Goal: Task Accomplishment & Management: Manage account settings

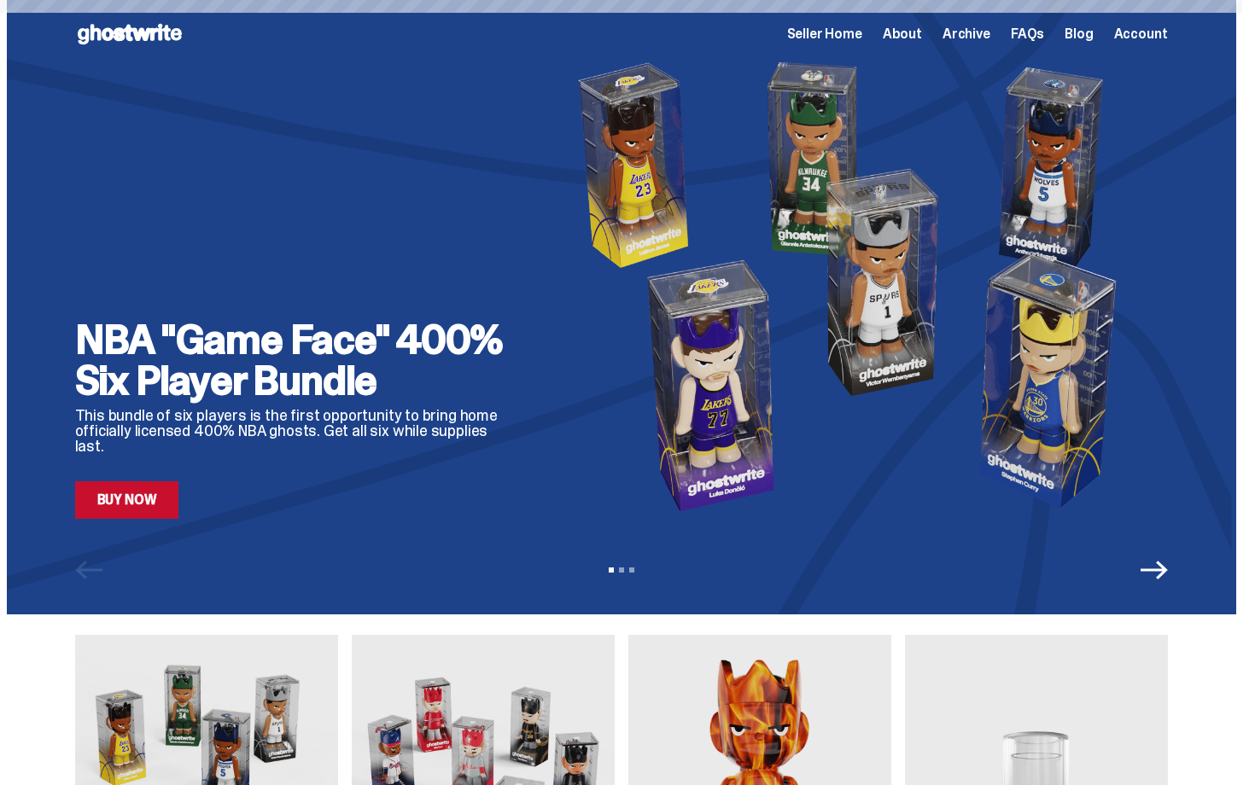
click at [843, 36] on span "Seller Home" at bounding box center [824, 34] width 75 height 14
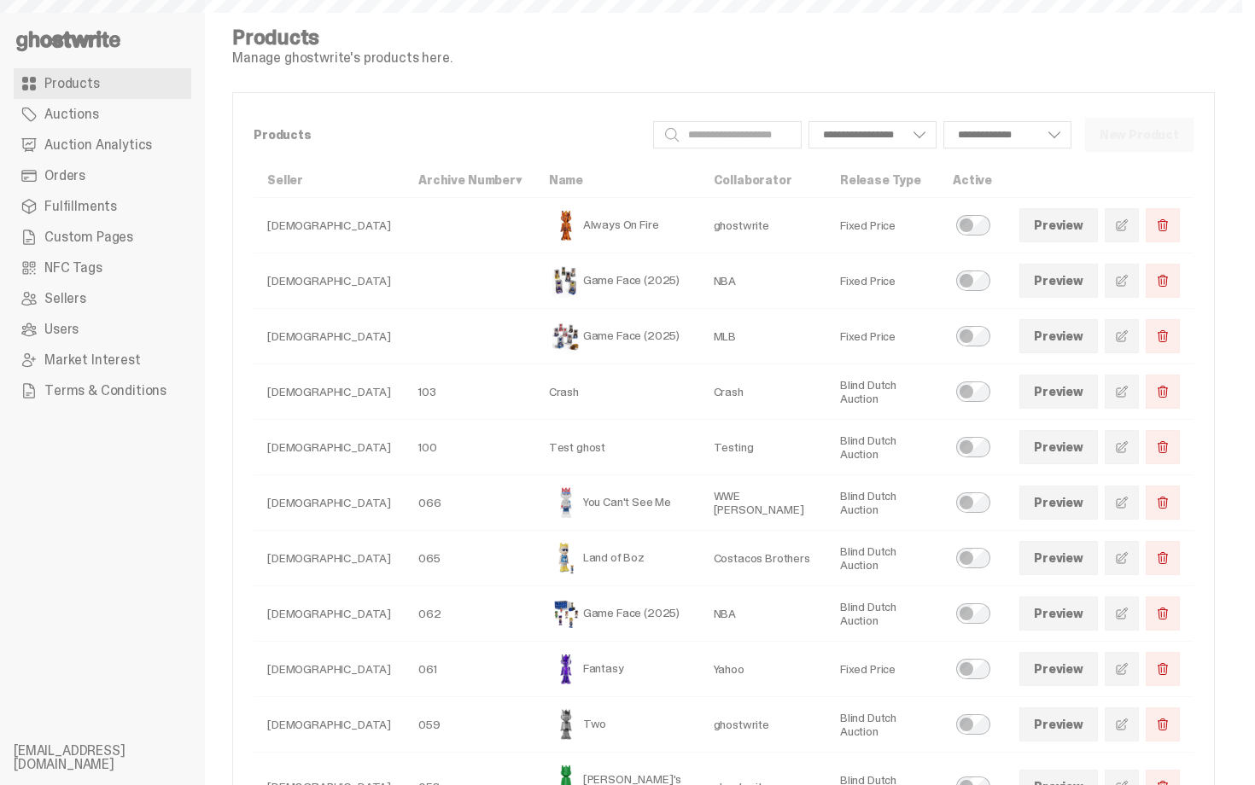
select select
click at [114, 172] on link "Orders" at bounding box center [103, 176] width 178 height 31
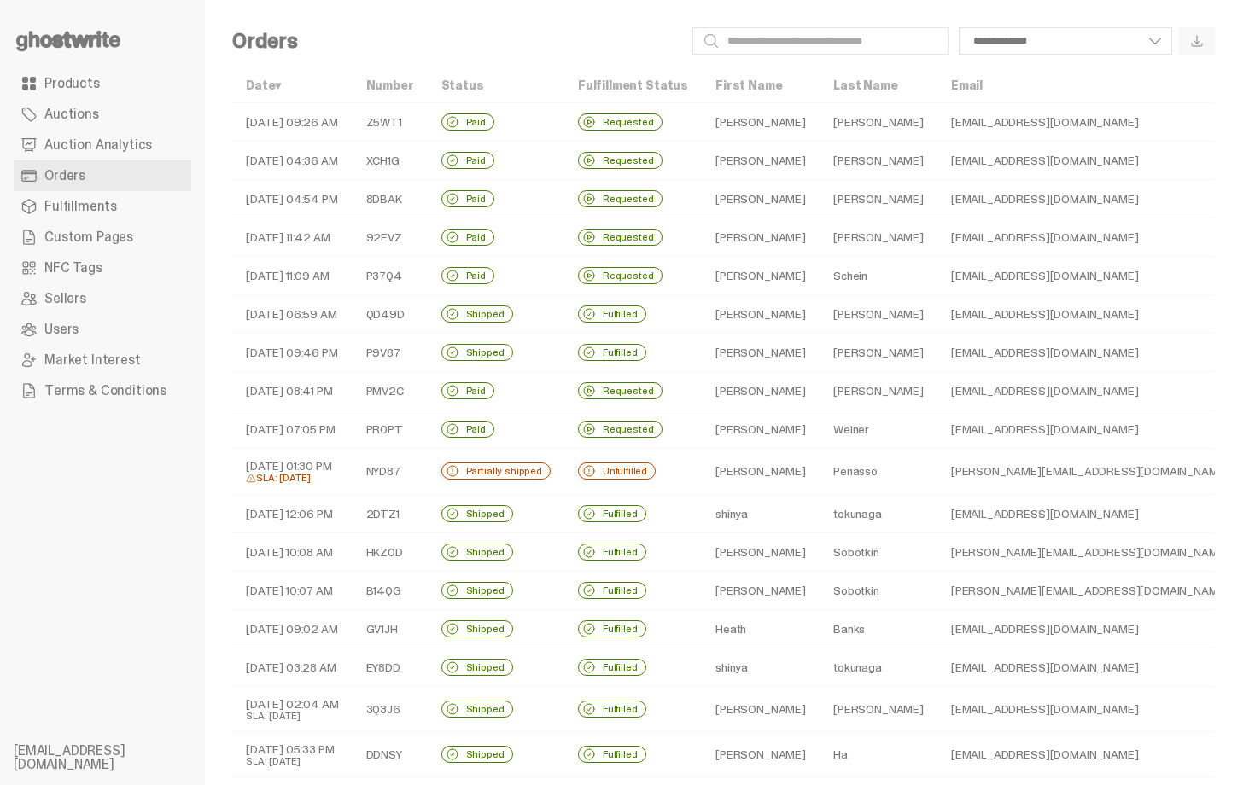
click at [710, 126] on td "Jeff" at bounding box center [761, 122] width 118 height 38
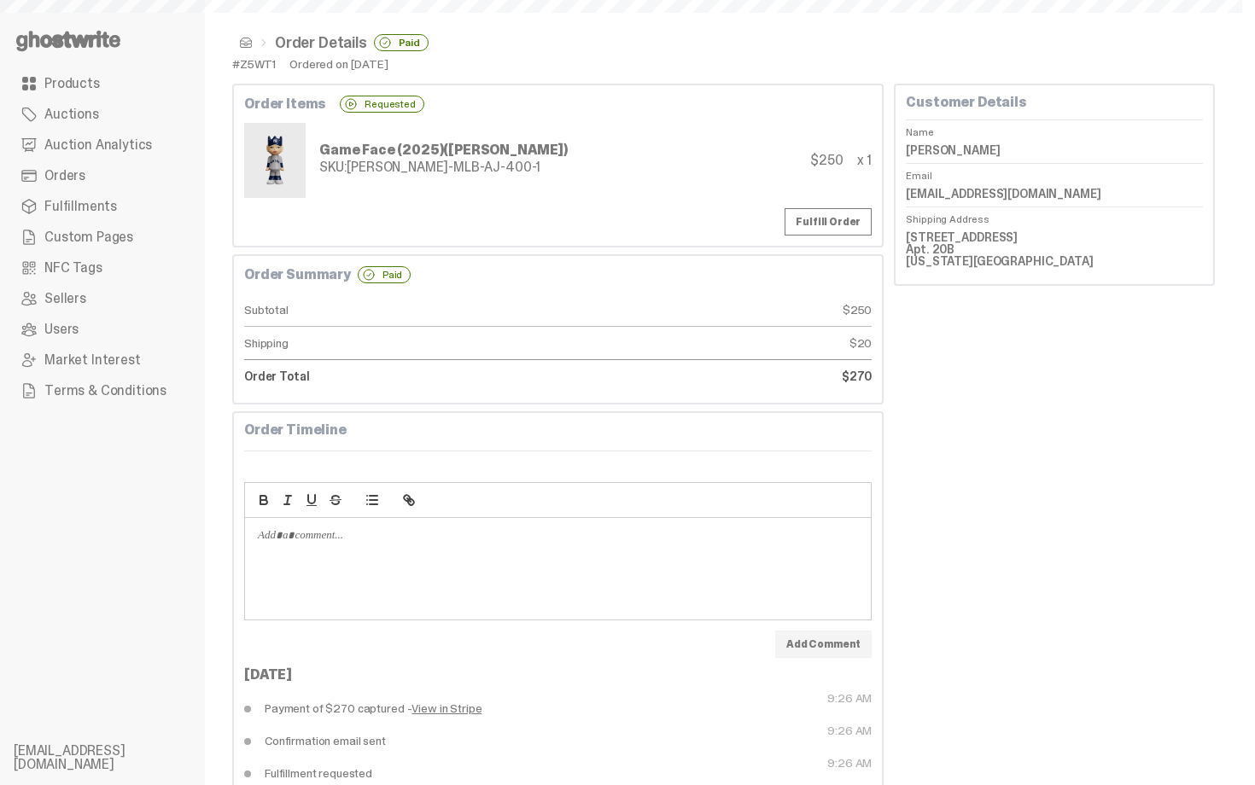
click at [499, 101] on div "Order Items Requested" at bounding box center [558, 104] width 628 height 17
click at [957, 150] on dd "Jeff Lazcano" at bounding box center [1054, 150] width 297 height 26
click at [957, 150] on dd "[PERSON_NAME]" at bounding box center [1054, 150] width 297 height 26
copy dl "[PERSON_NAME]"
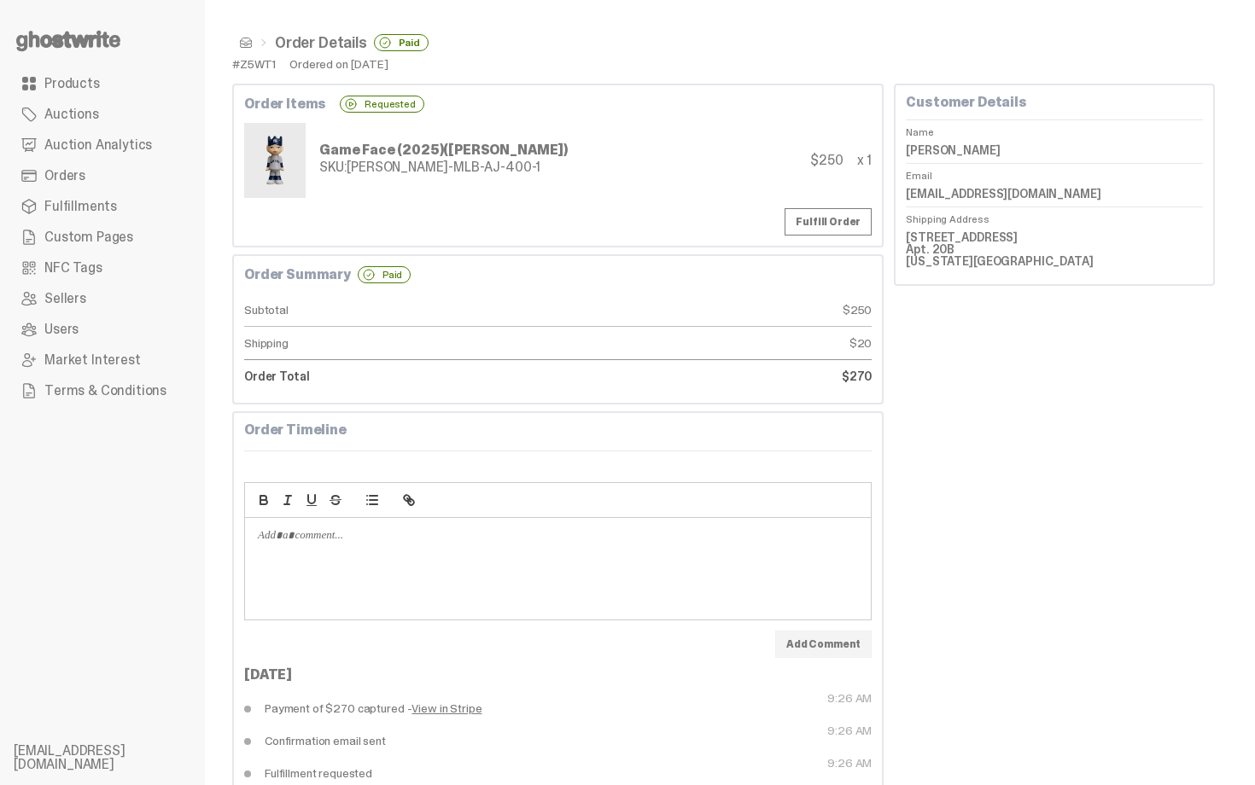
click at [572, 176] on div "Game Face (2025) (Aaron Judge) SKU: TY-GH-MLB-AJ-400-1 $250 x 1" at bounding box center [558, 160] width 628 height 75
click at [244, 44] on span at bounding box center [246, 43] width 14 height 14
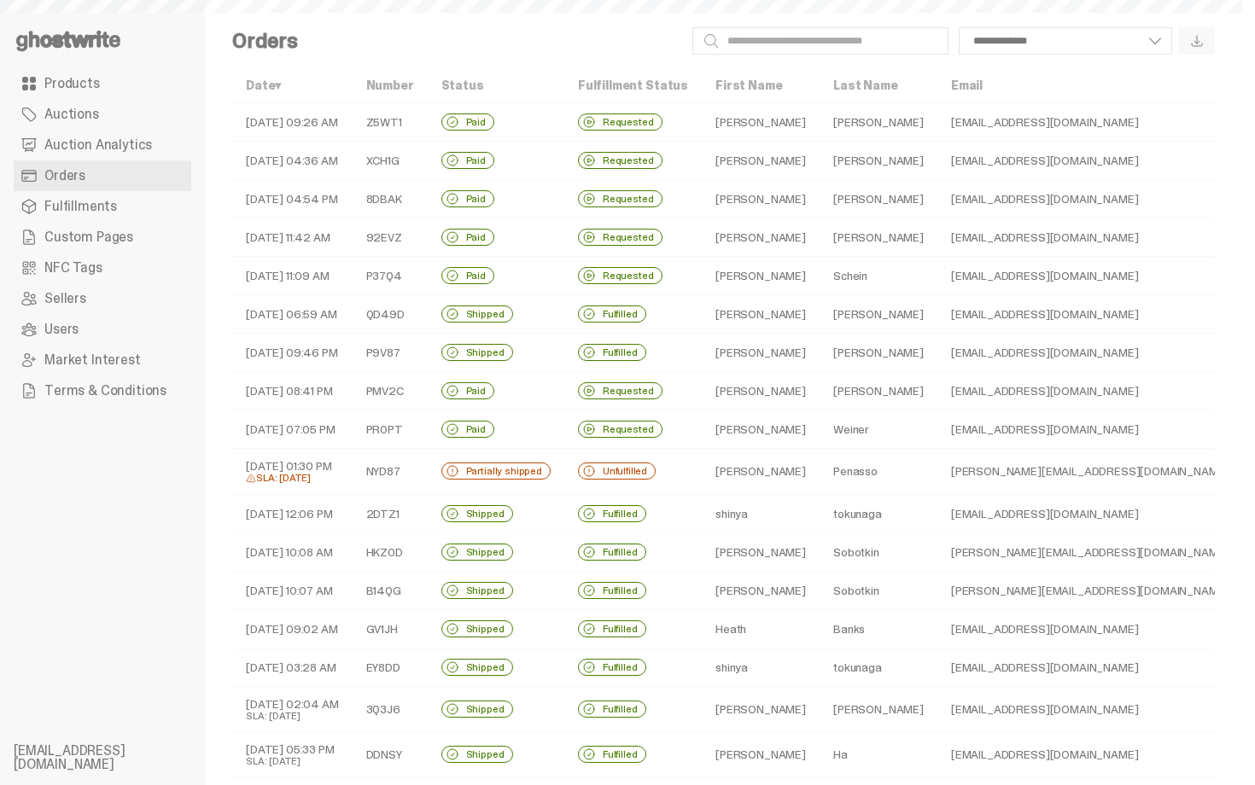
click at [596, 149] on td "Requested" at bounding box center [632, 161] width 137 height 38
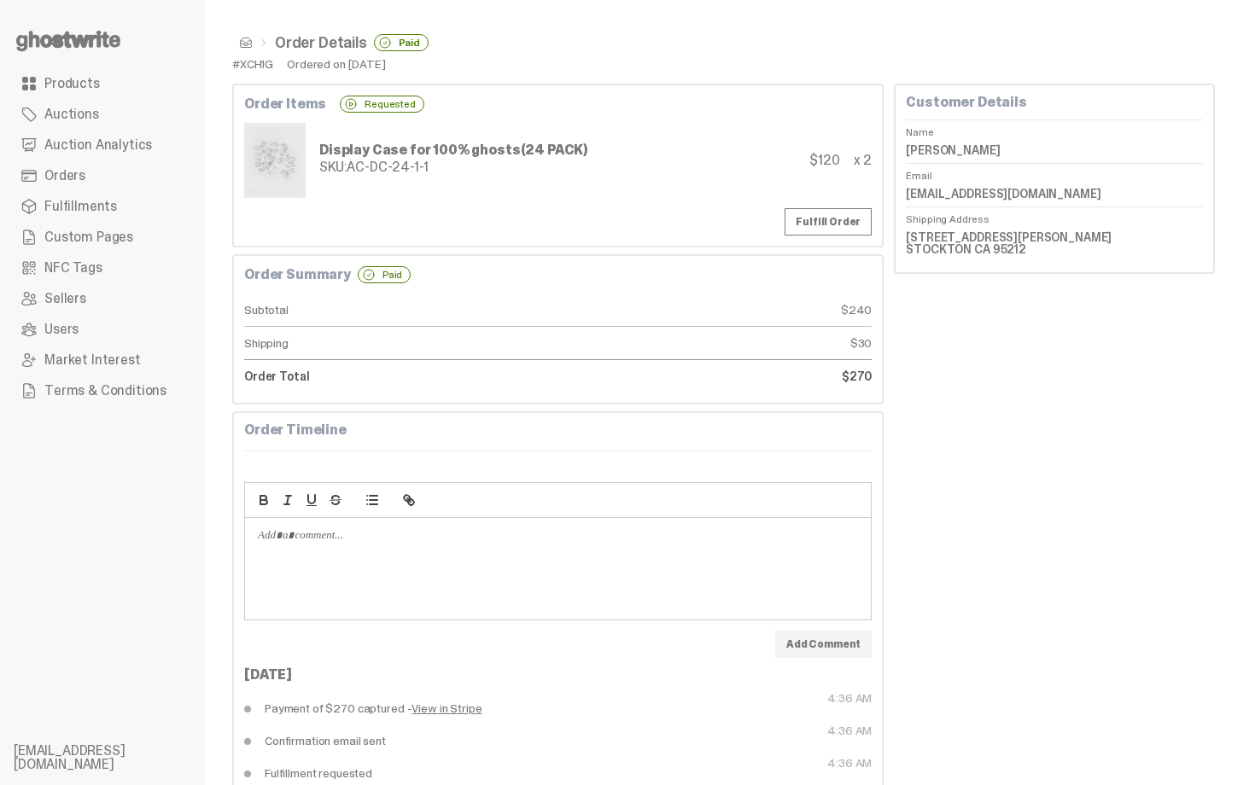
click at [242, 47] on span at bounding box center [246, 43] width 14 height 14
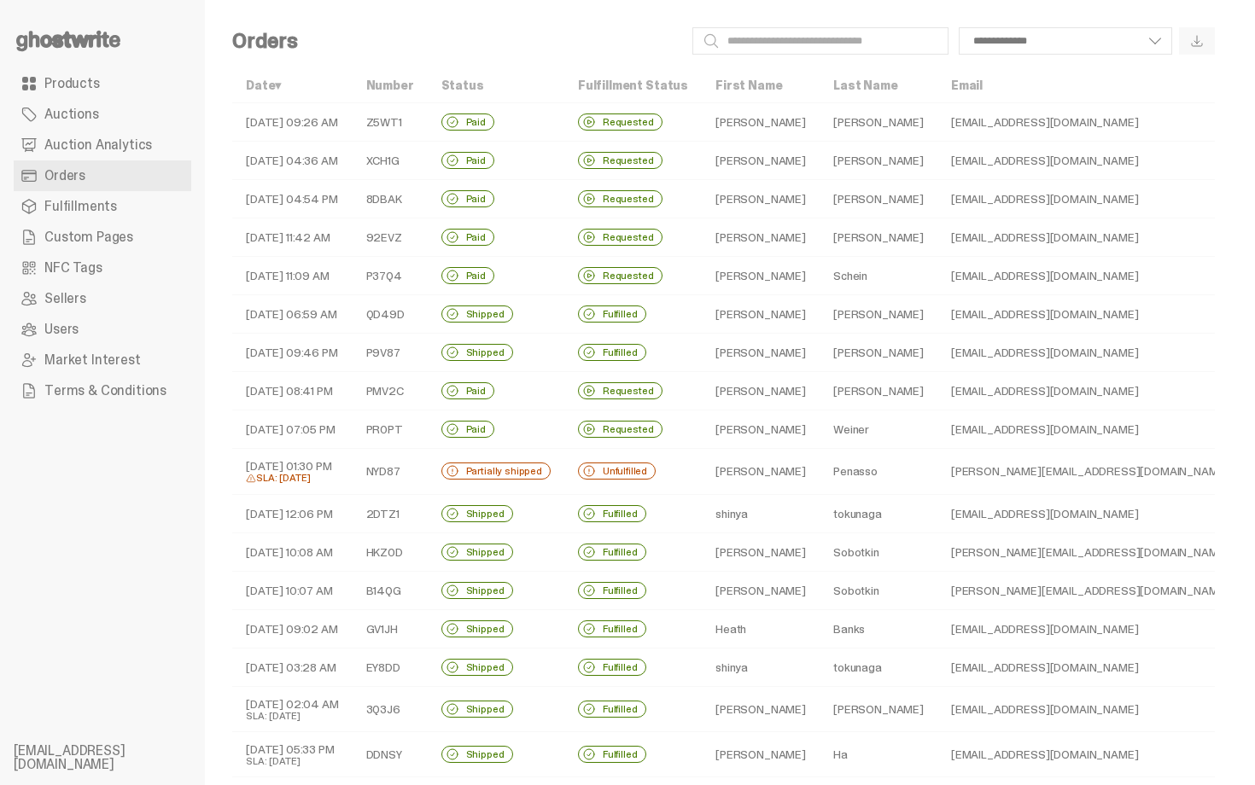
click at [820, 205] on td "[PERSON_NAME]" at bounding box center [879, 199] width 118 height 38
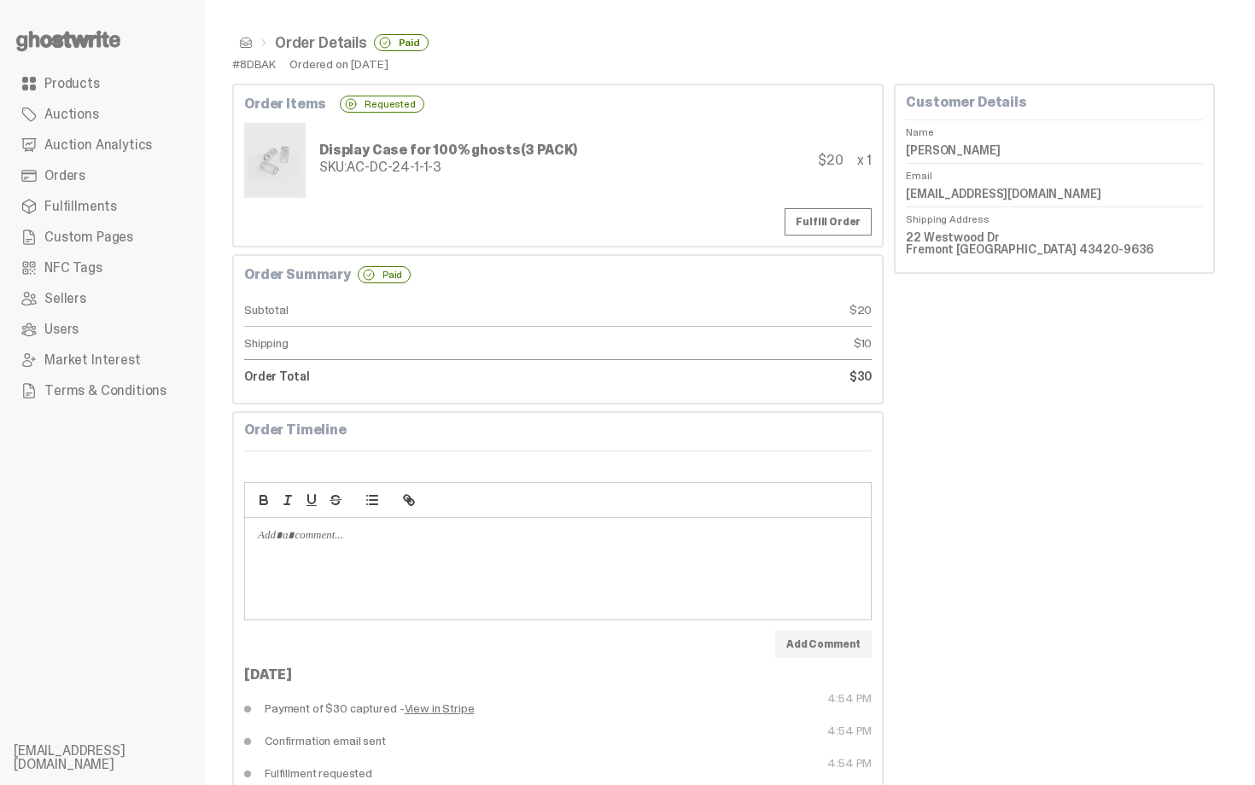
click at [247, 46] on span at bounding box center [246, 43] width 14 height 14
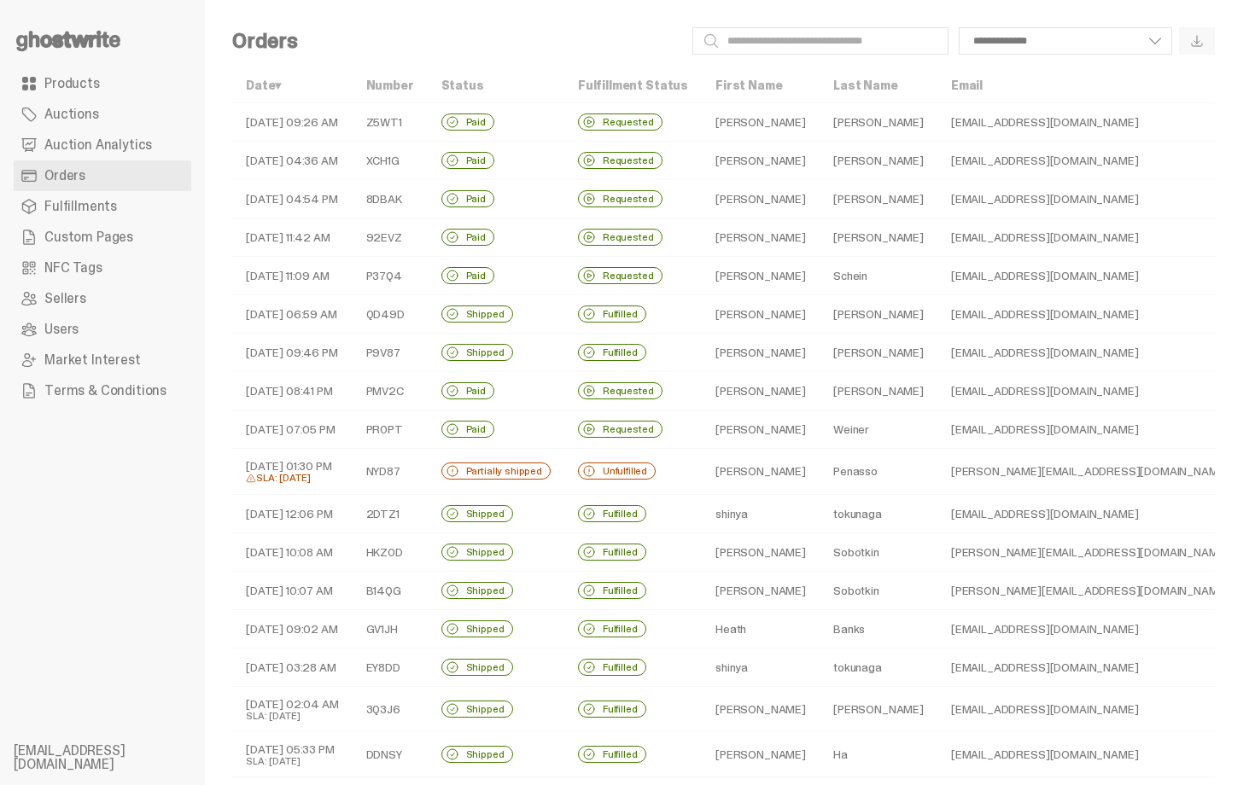
click at [820, 525] on td "tokunaga" at bounding box center [879, 513] width 118 height 38
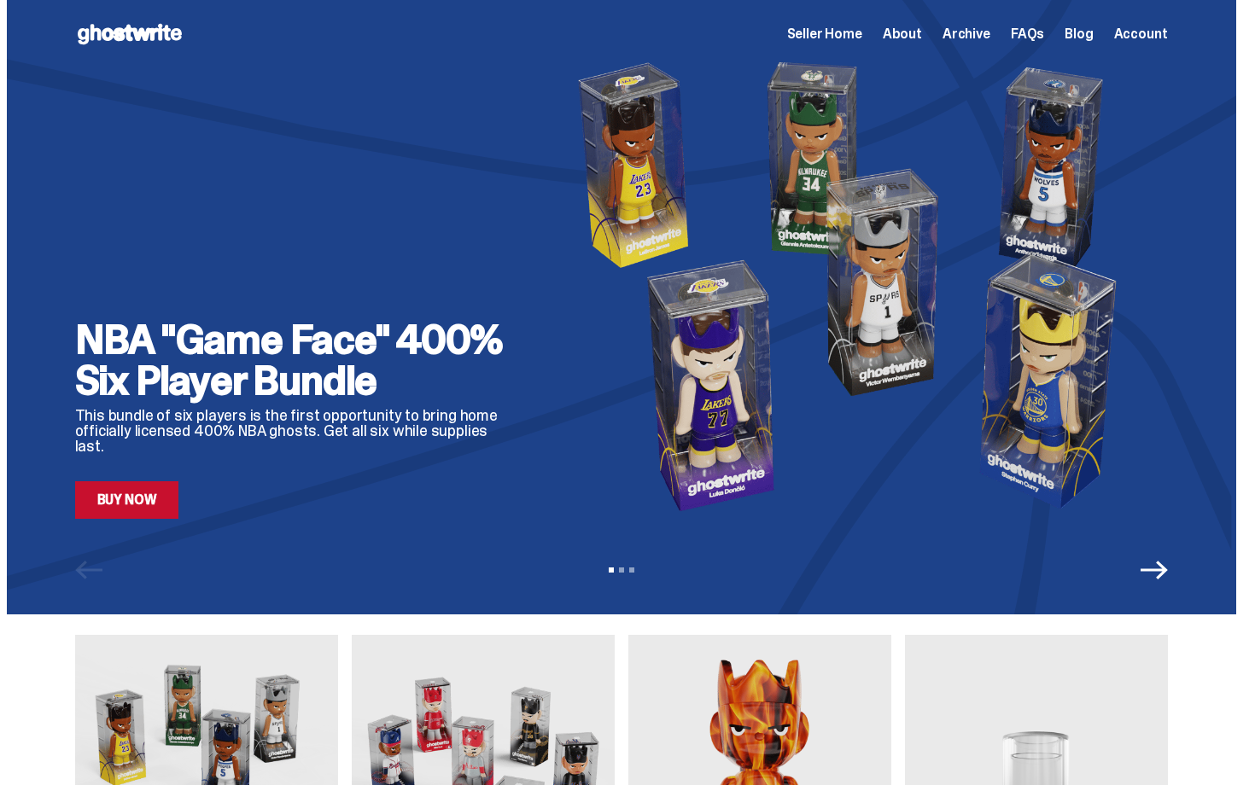
click at [849, 38] on span "Seller Home" at bounding box center [824, 34] width 75 height 14
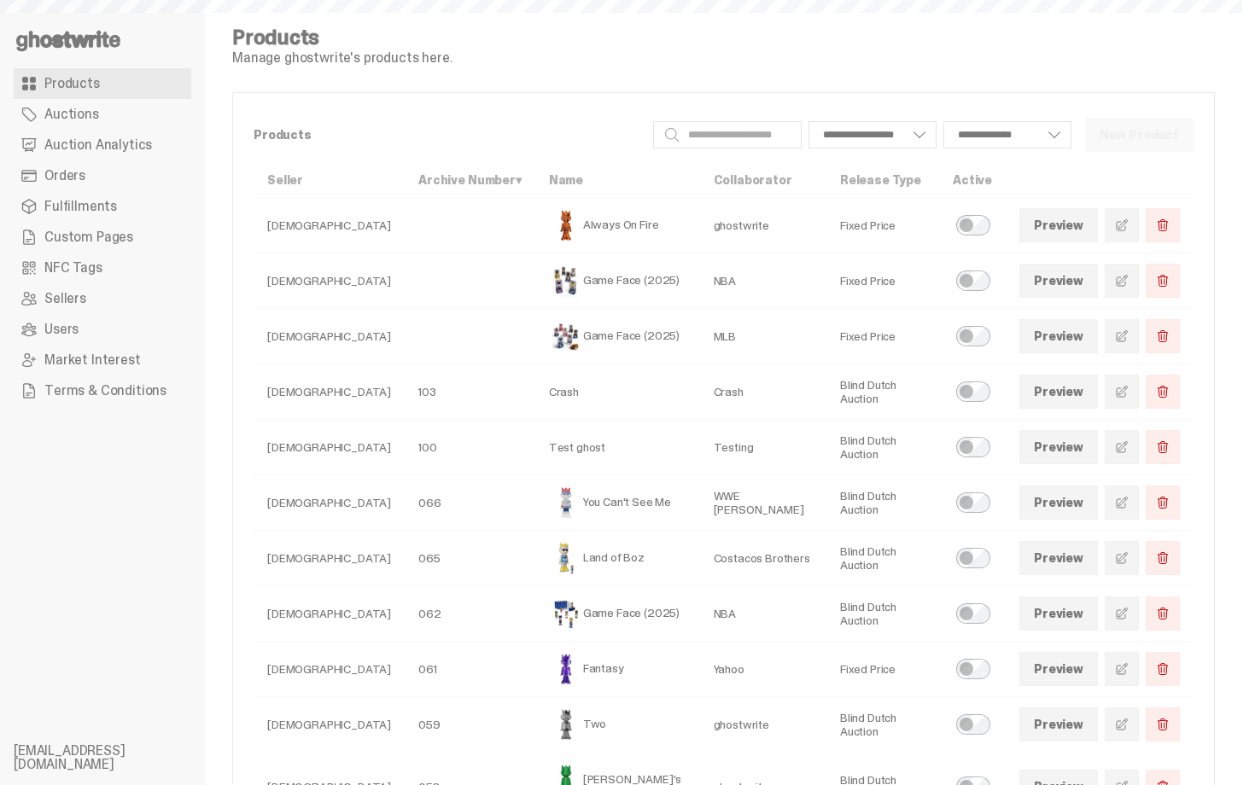
select select
click at [150, 172] on link "Orders" at bounding box center [103, 176] width 178 height 31
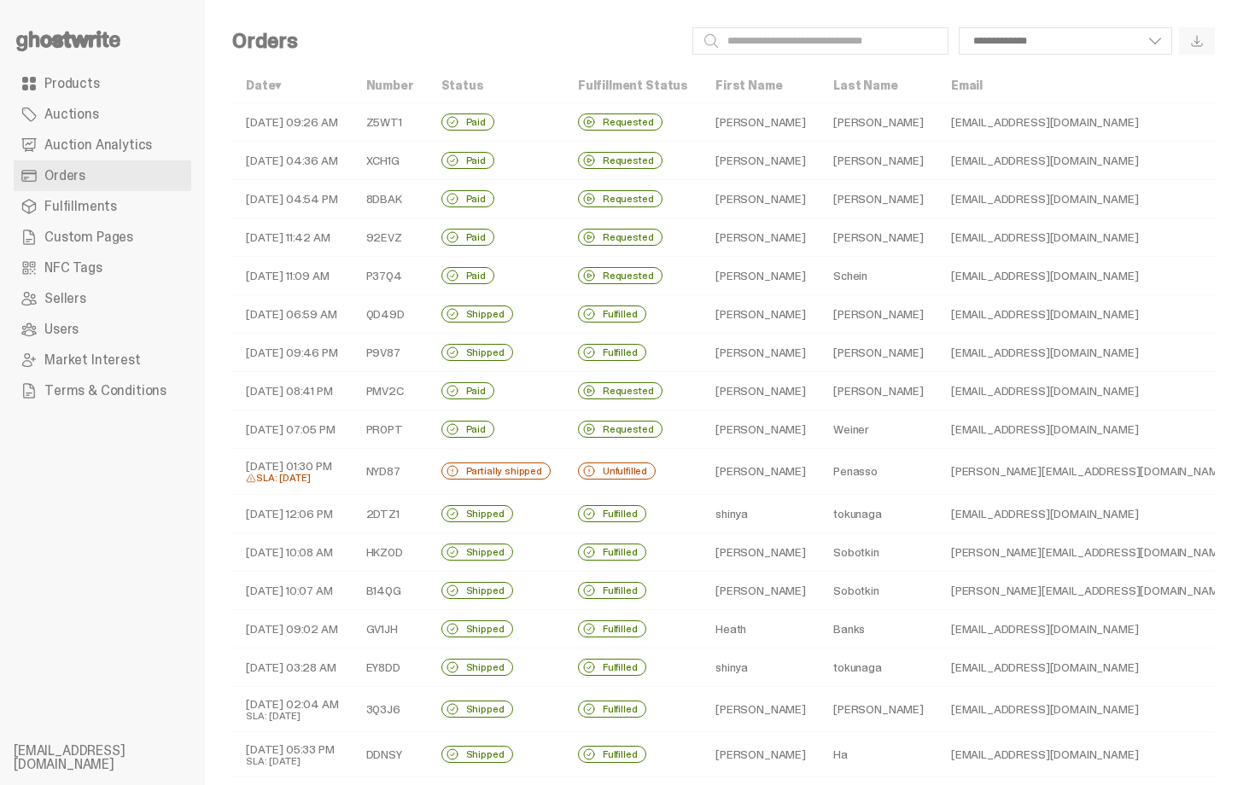
click at [702, 114] on td "[PERSON_NAME]" at bounding box center [761, 122] width 118 height 38
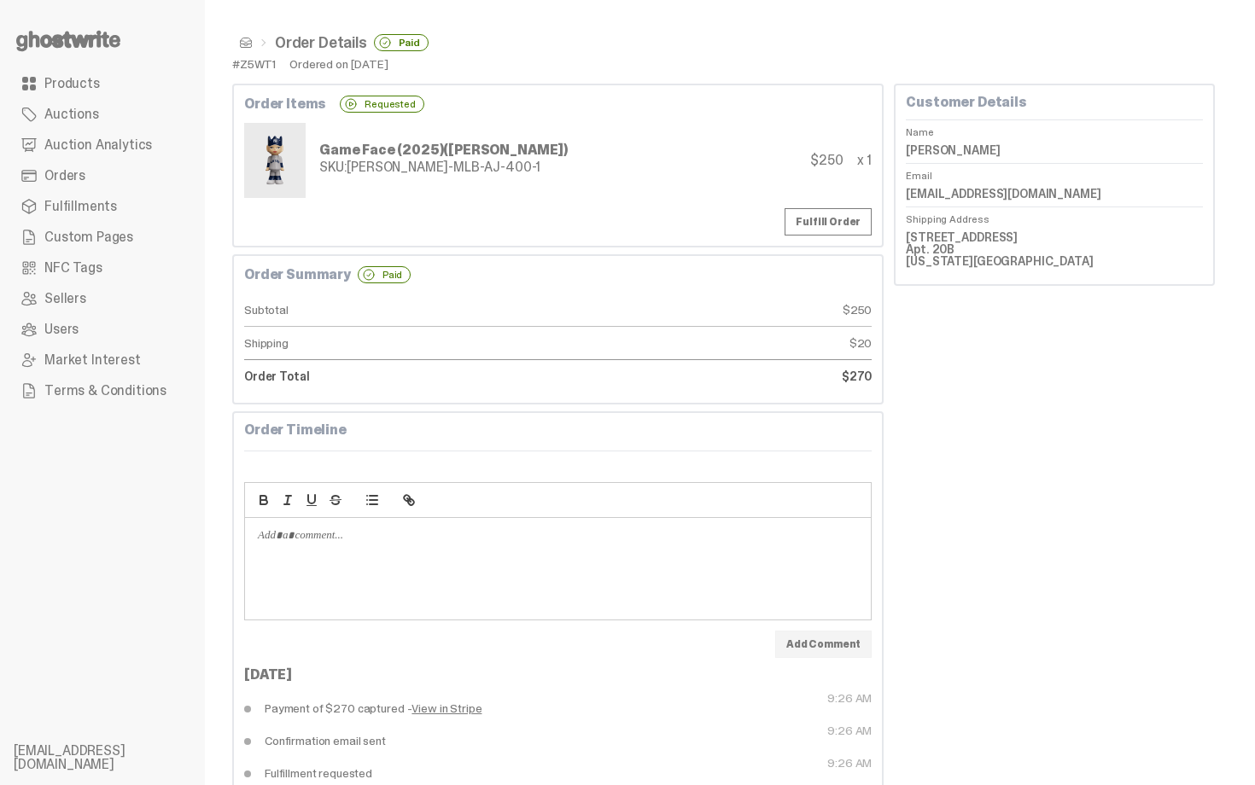
click at [81, 169] on span "Orders" at bounding box center [64, 176] width 41 height 14
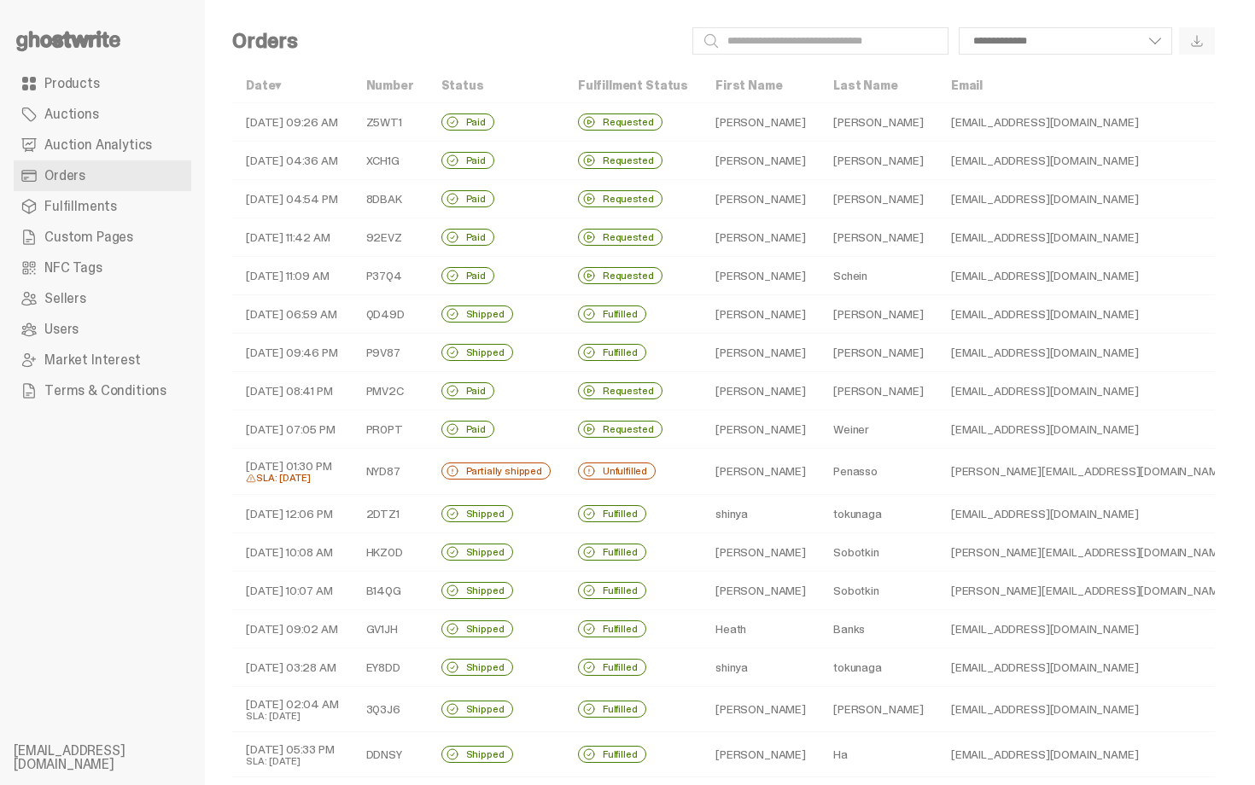
click at [81, 94] on link "Products" at bounding box center [103, 83] width 178 height 31
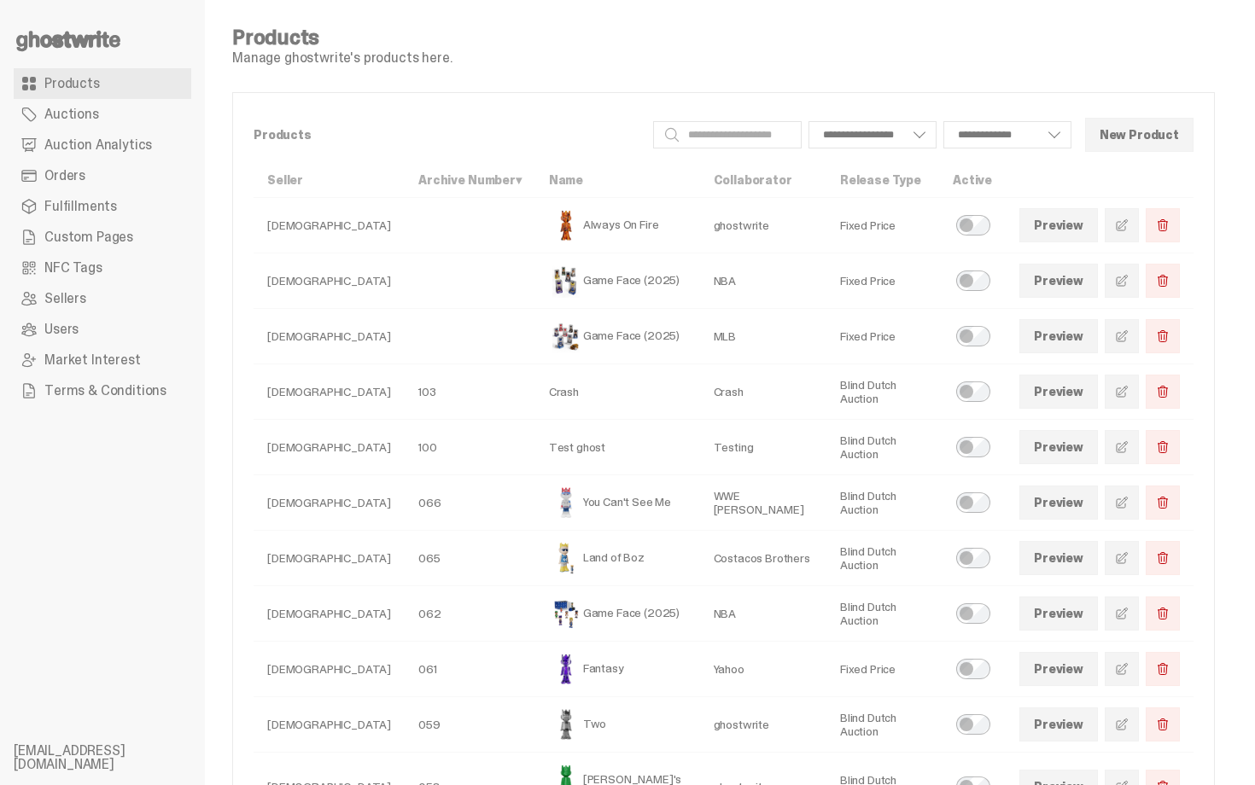
click at [107, 106] on link "Auctions" at bounding box center [103, 114] width 178 height 31
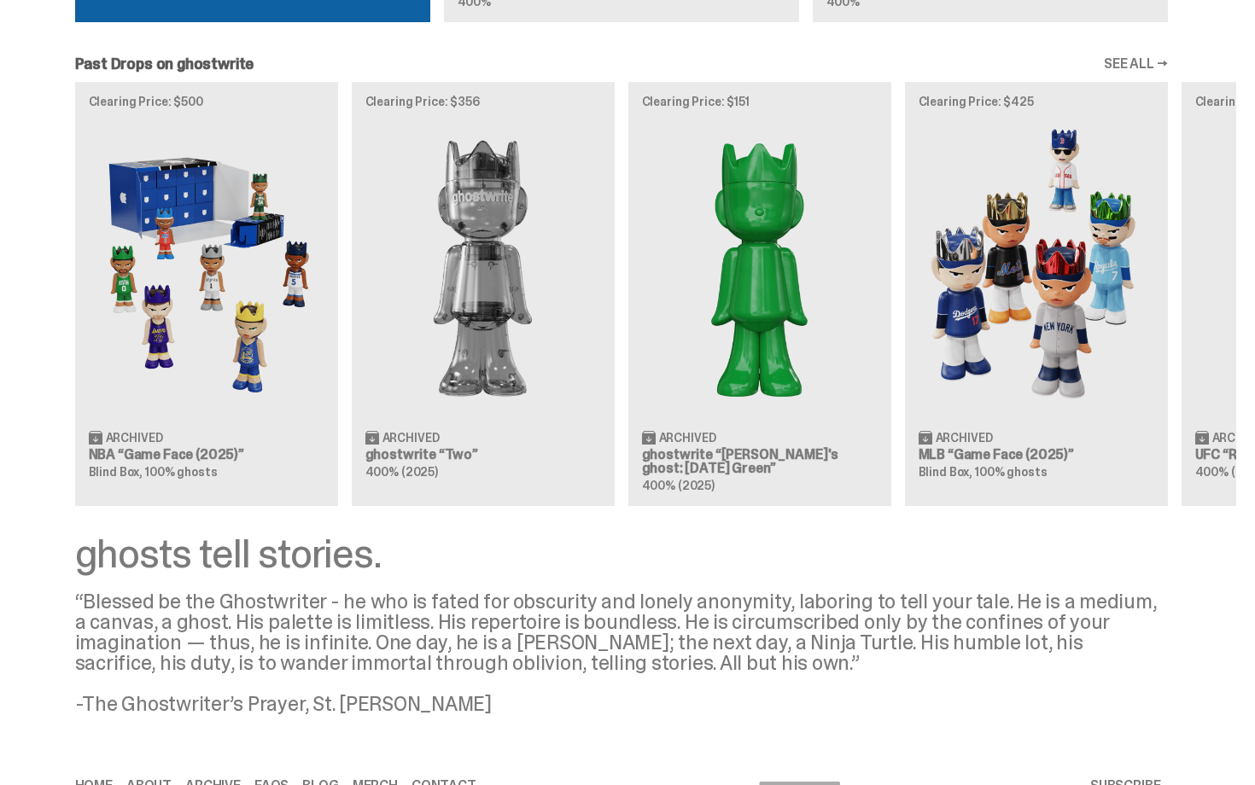
scroll to position [1486, 0]
